Goal: Check status: Check status

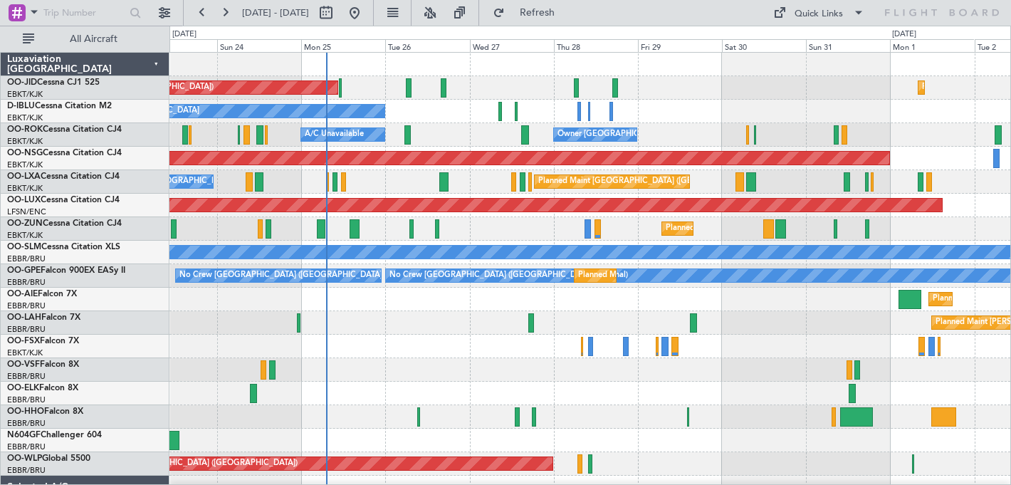
click at [244, 76] on div "Planned Maint Kortrijk-Wevelgem Planned Maint Paris (Le Bourget)" at bounding box center [589, 87] width 840 height 23
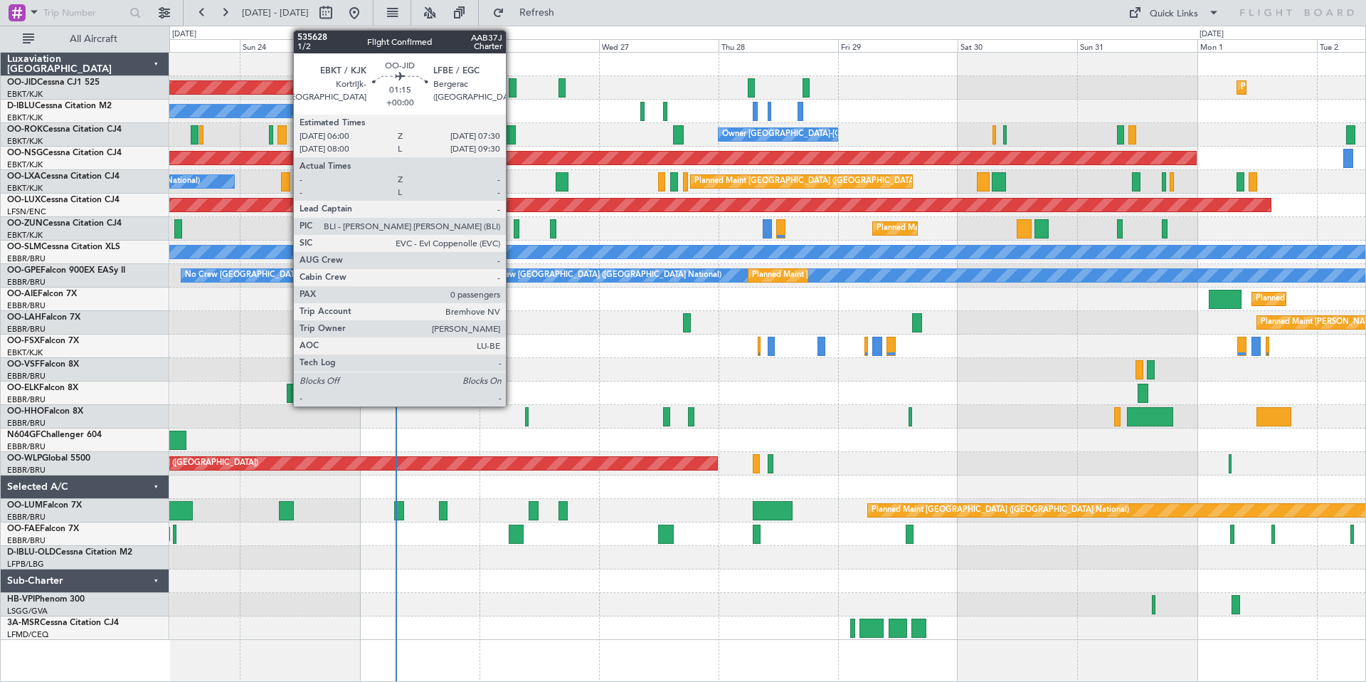
click at [512, 90] on div at bounding box center [513, 87] width 8 height 19
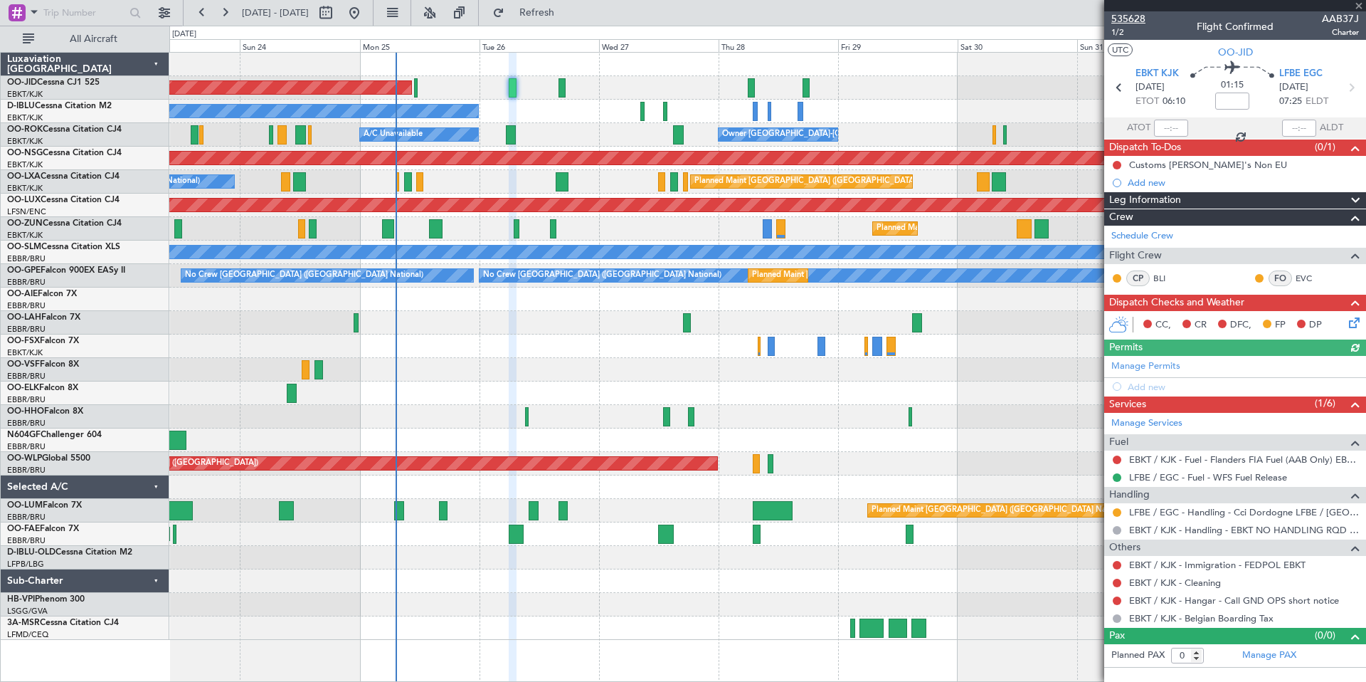
click at [1010, 19] on span "535628" at bounding box center [1129, 18] width 34 height 15
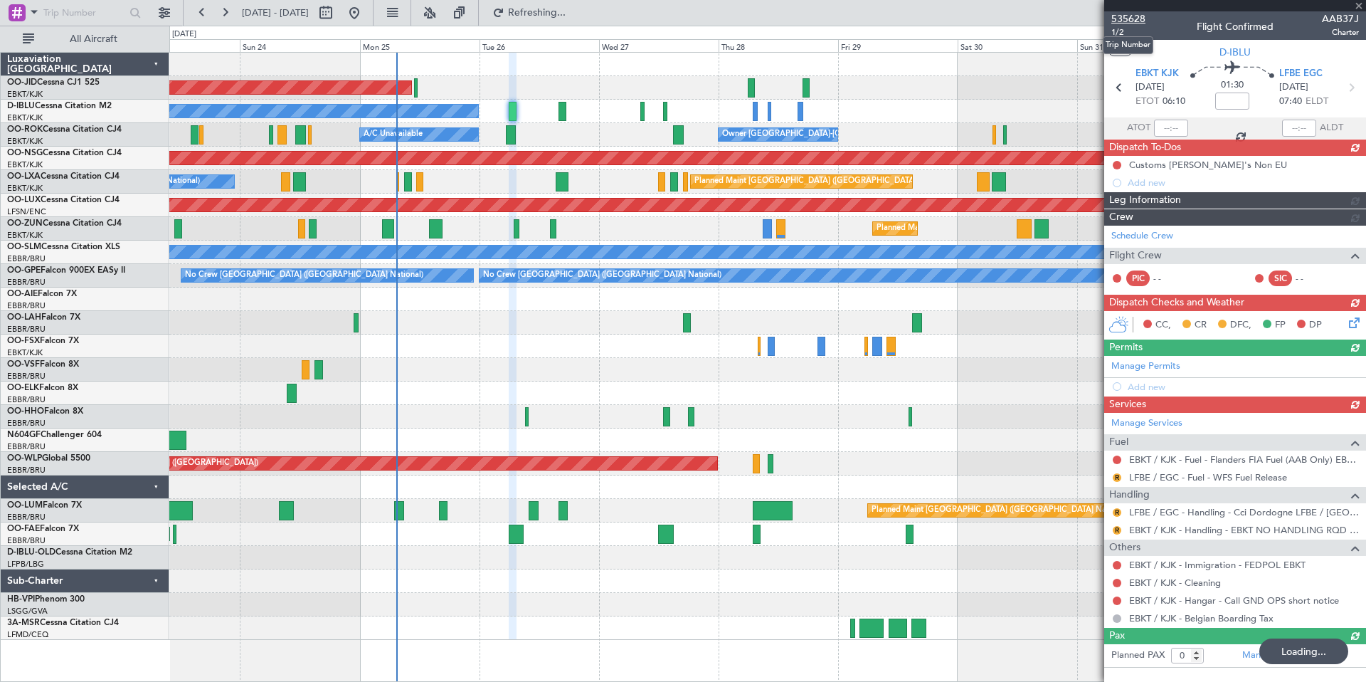
type input "+00:15"
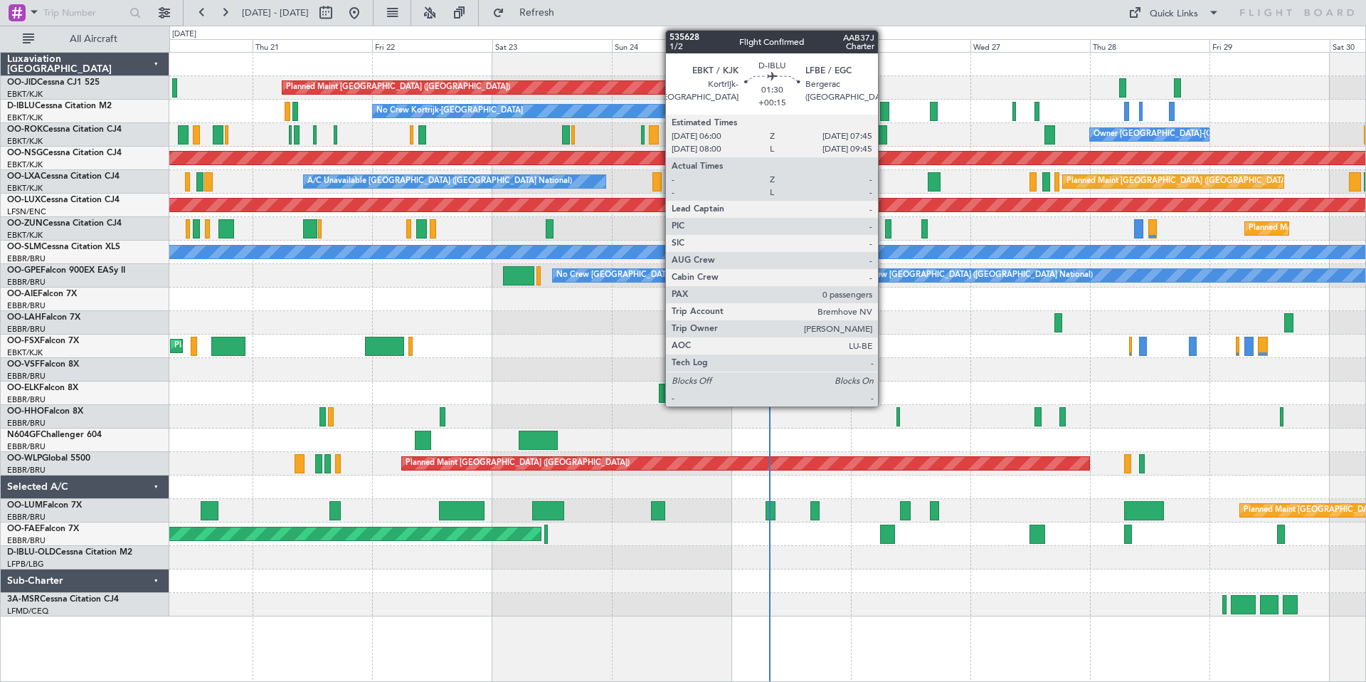
click at [885, 108] on div at bounding box center [884, 111] width 9 height 19
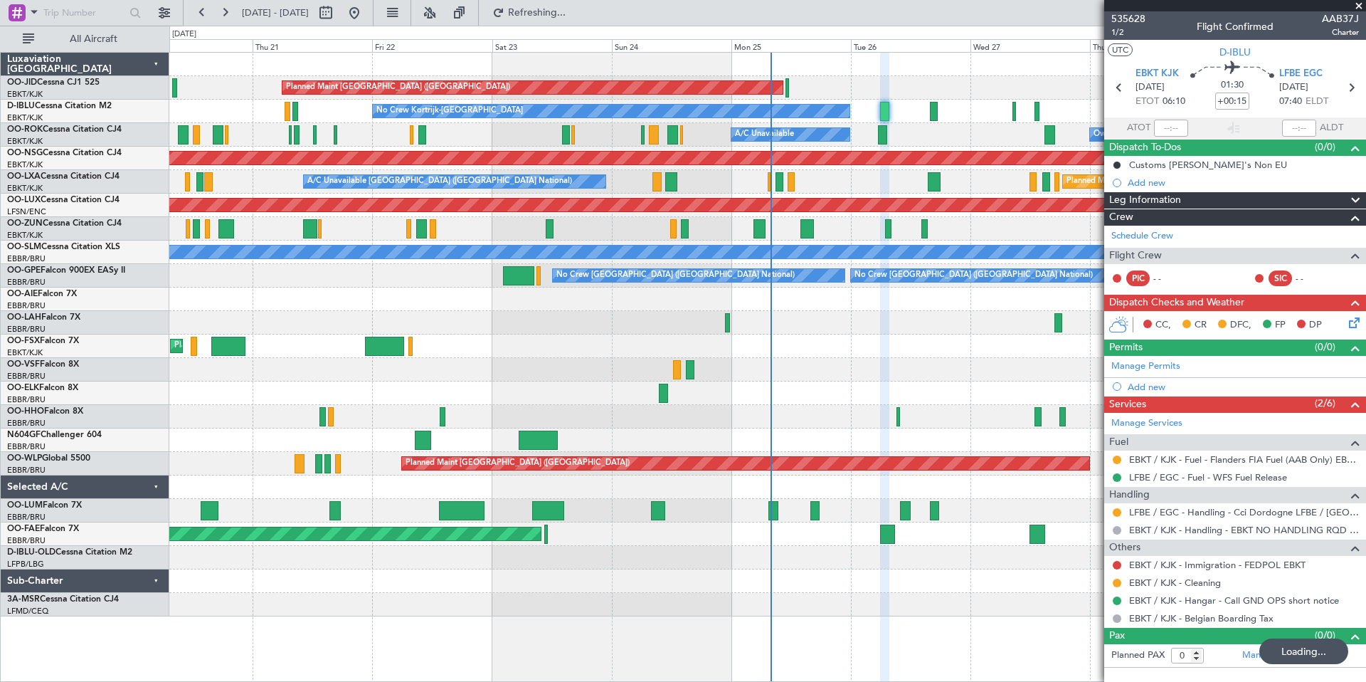
type input "+00:10"
